Goal: Task Accomplishment & Management: Manage account settings

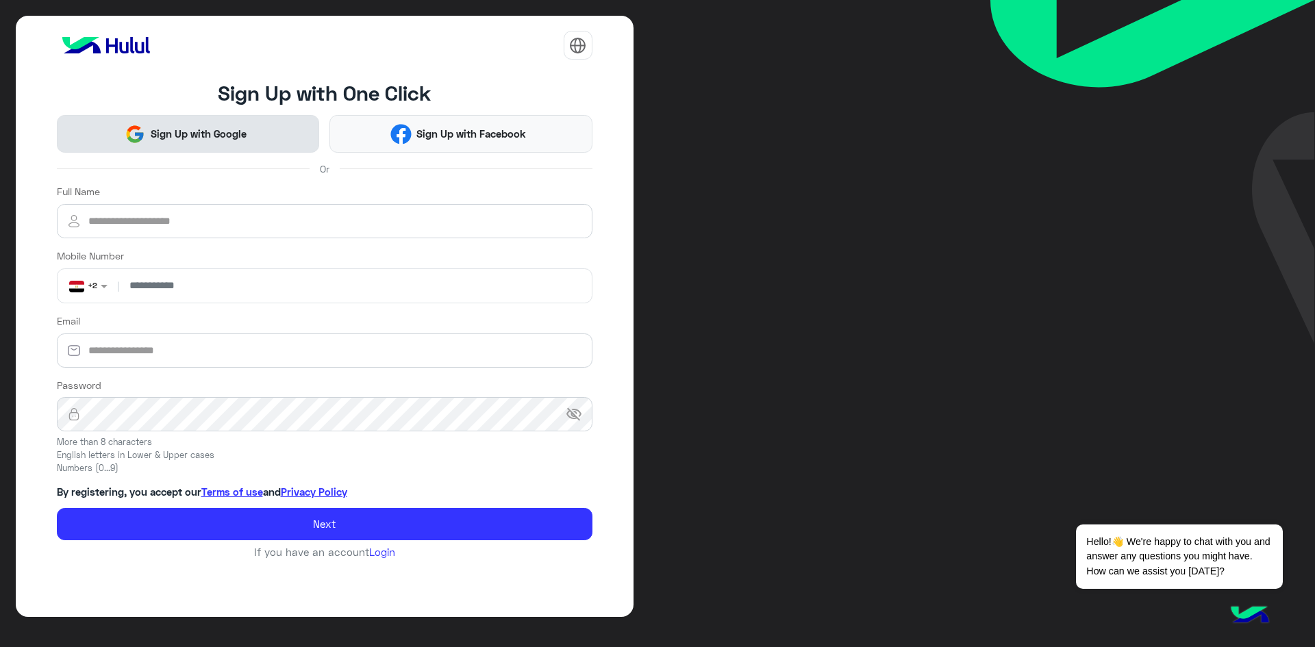
click at [216, 142] on button "Sign Up with Google" at bounding box center [188, 134] width 263 height 38
